Goal: Task Accomplishment & Management: Use online tool/utility

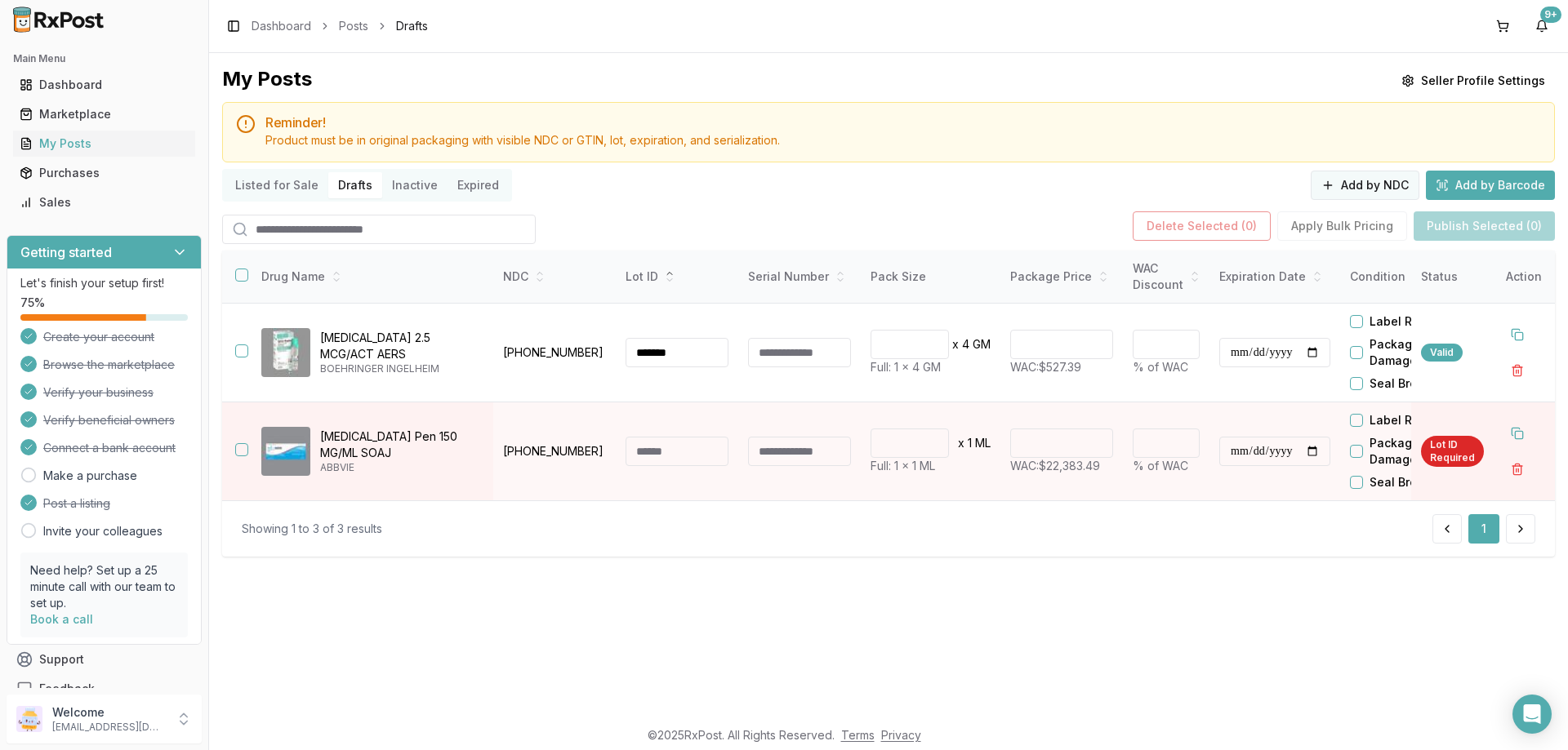
click at [1365, 189] on button "Add by NDC" at bounding box center [1365, 185] width 109 height 30
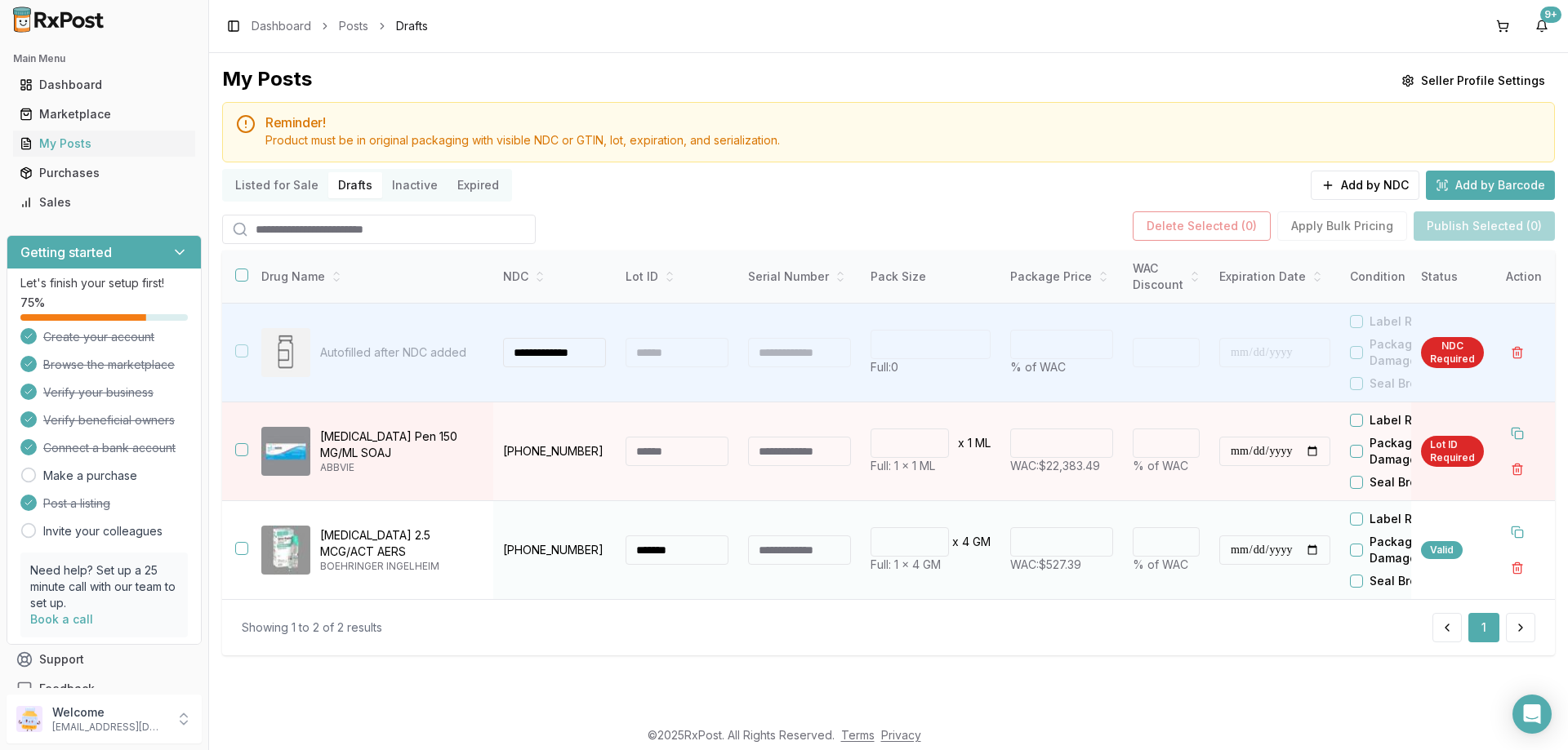
scroll to position [0, 3]
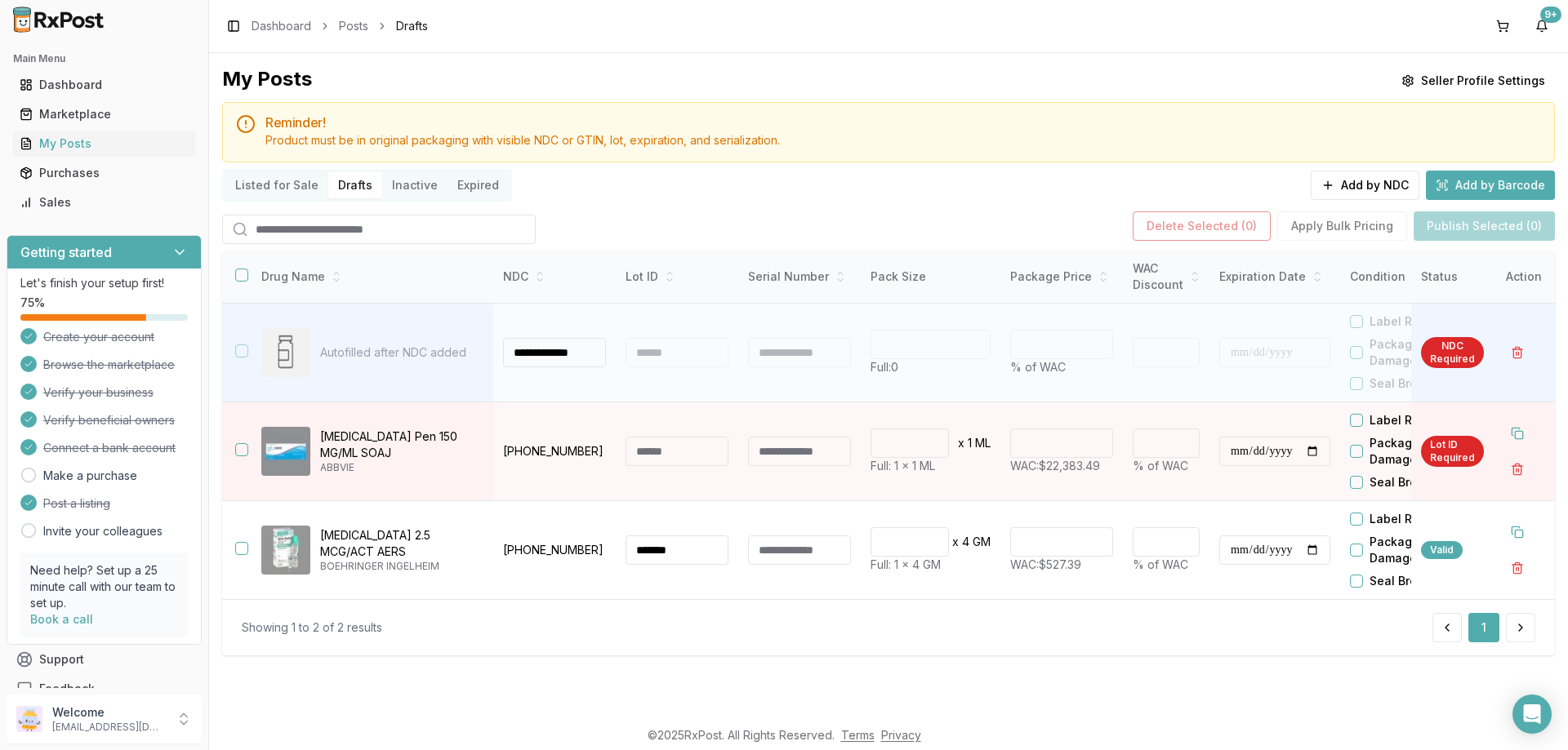
type input "**********"
click at [691, 363] on div at bounding box center [677, 353] width 103 height 30
type input "*"
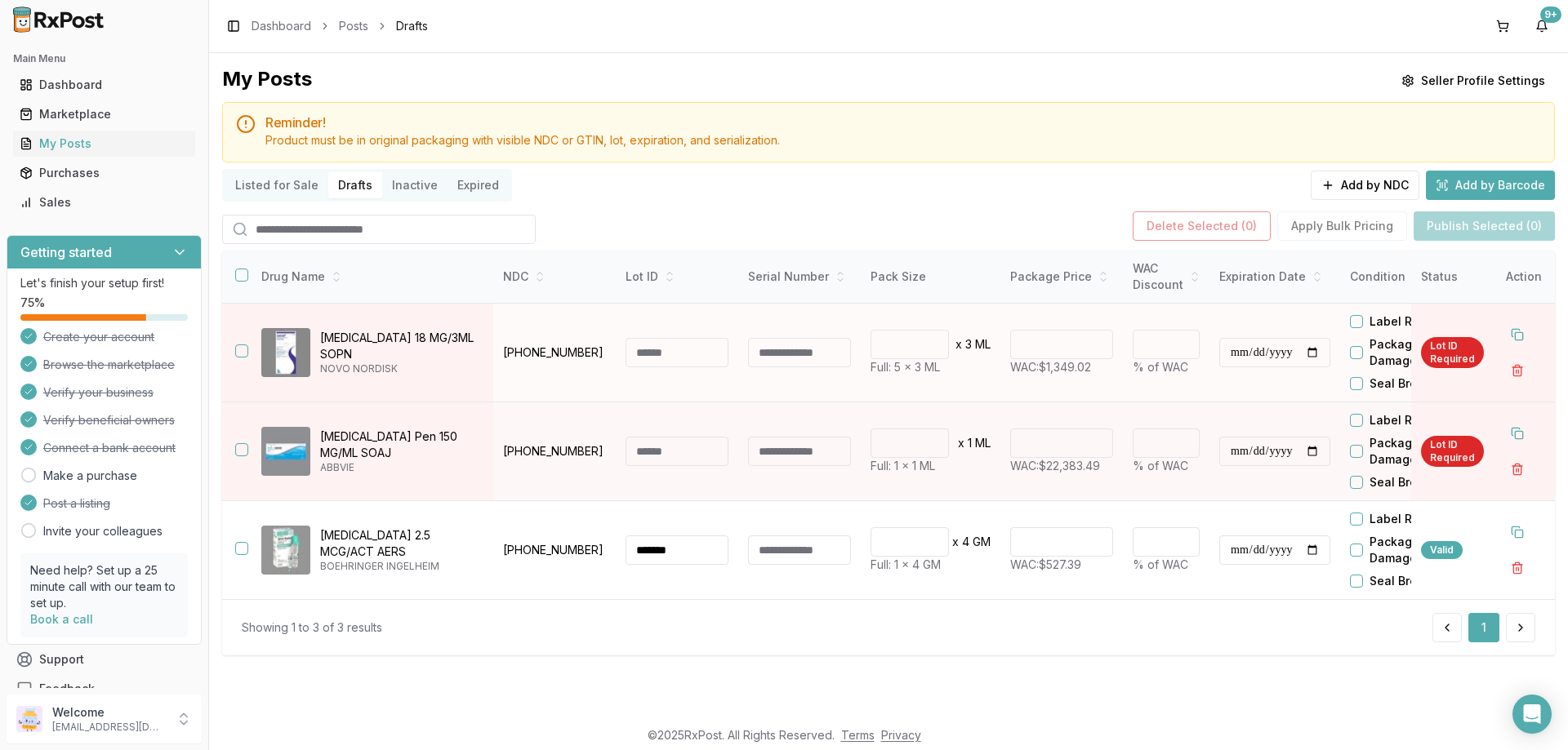
drag, startPoint x: 246, startPoint y: 351, endPoint x: 257, endPoint y: 349, distance: 11.2
click at [246, 350] on button "button" at bounding box center [242, 350] width 13 height 13
click at [1518, 372] on button "button" at bounding box center [1517, 371] width 30 height 30
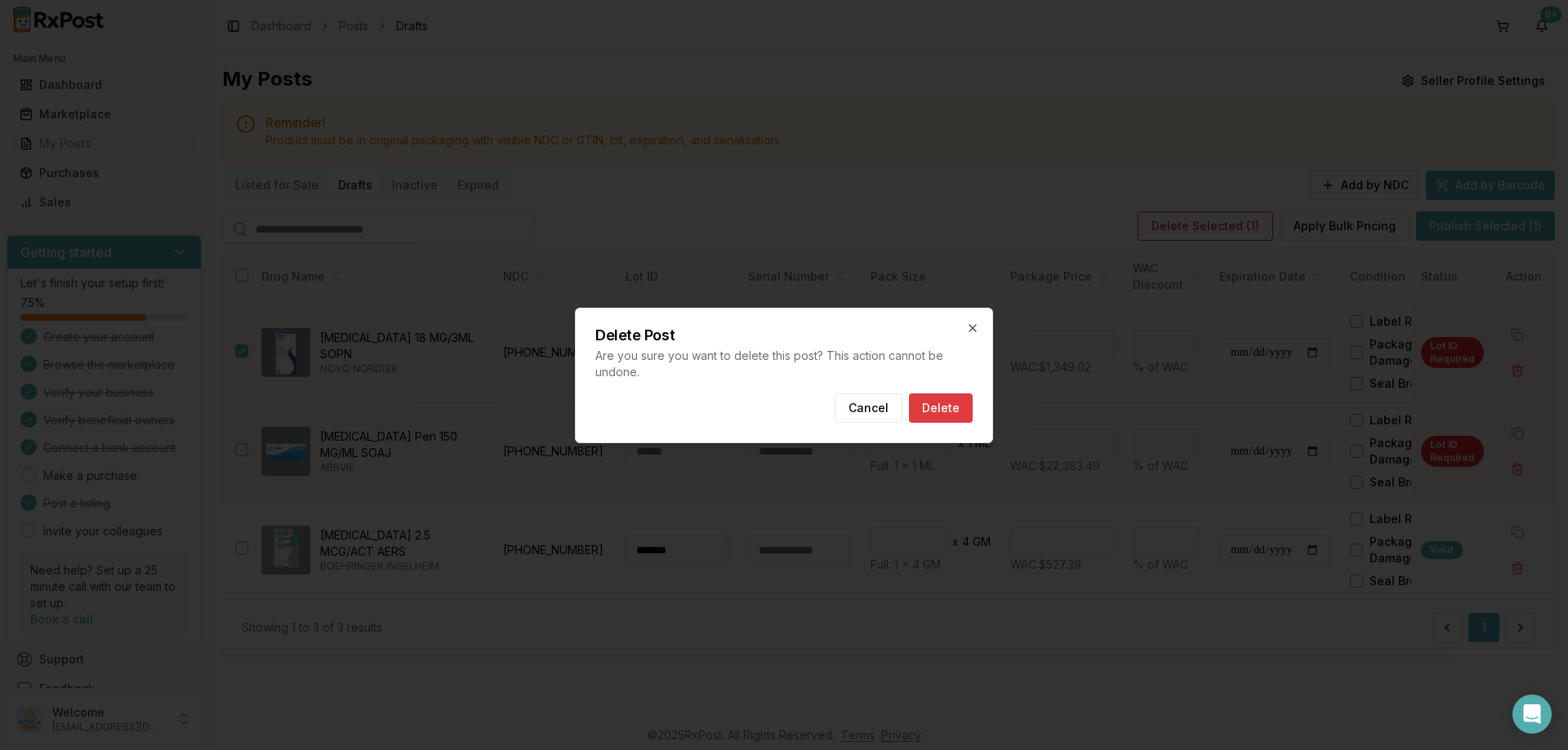
click at [950, 411] on button "Delete" at bounding box center [940, 408] width 63 height 30
